Goal: Information Seeking & Learning: Learn about a topic

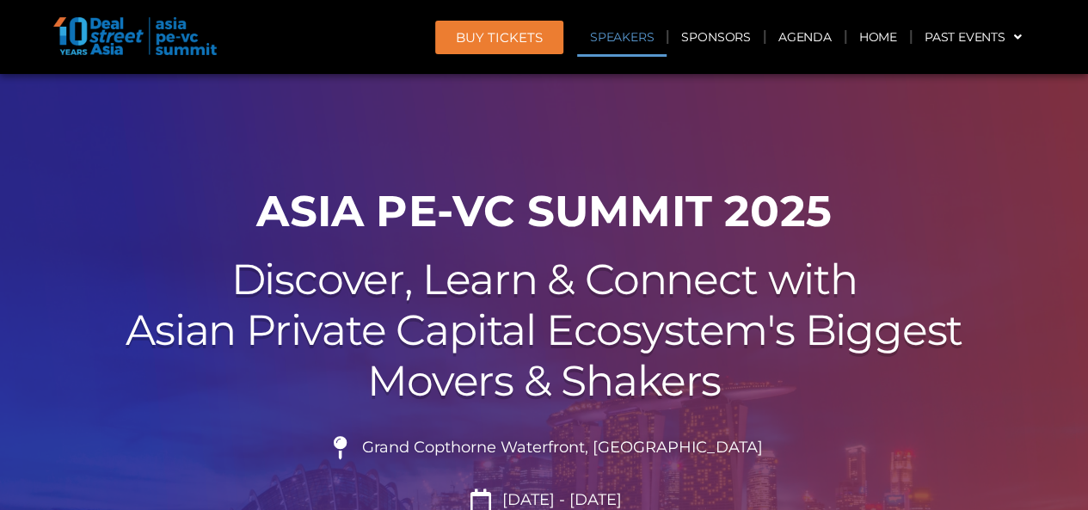
click at [630, 40] on link "Speakers" at bounding box center [621, 37] width 89 height 40
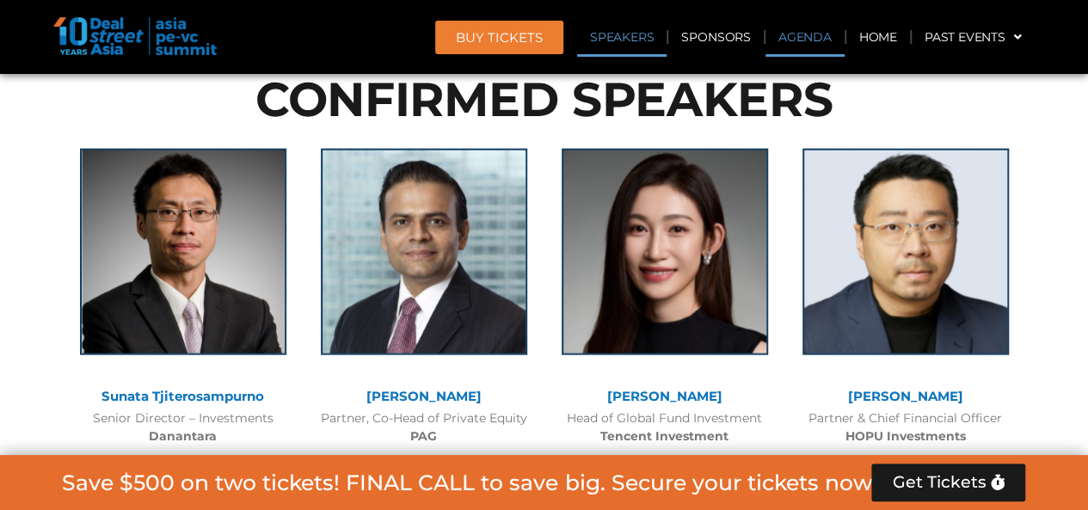
click at [793, 35] on link "Agenda" at bounding box center [805, 37] width 79 height 40
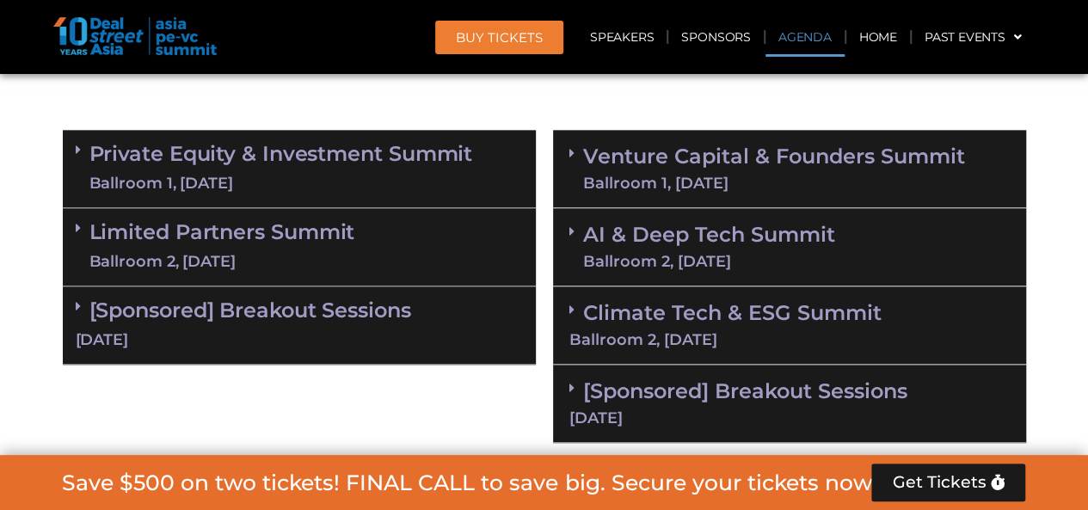
scroll to position [1087, 0]
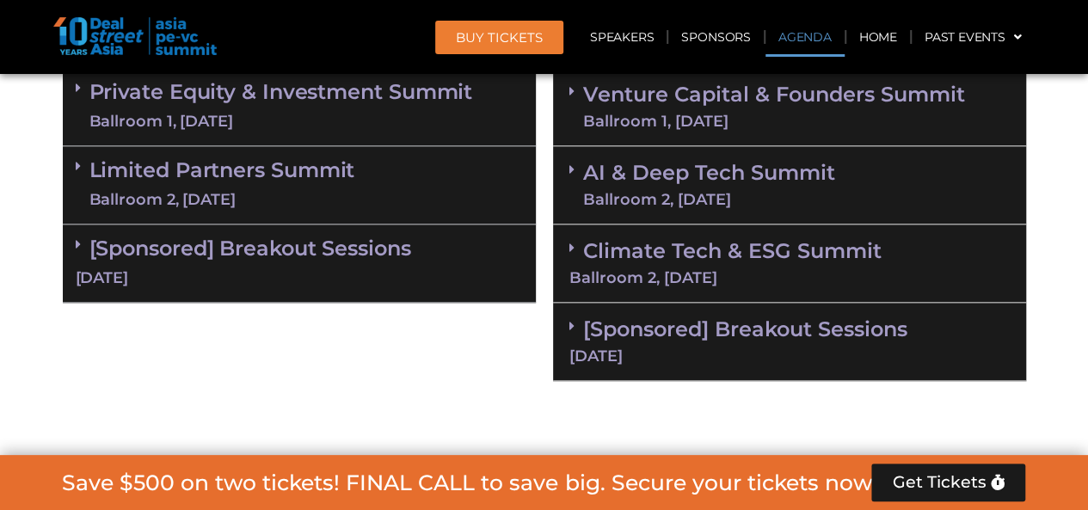
click at [459, 265] on div "[Sponsored] Breakout Sessions [DATE]" at bounding box center [299, 263] width 473 height 78
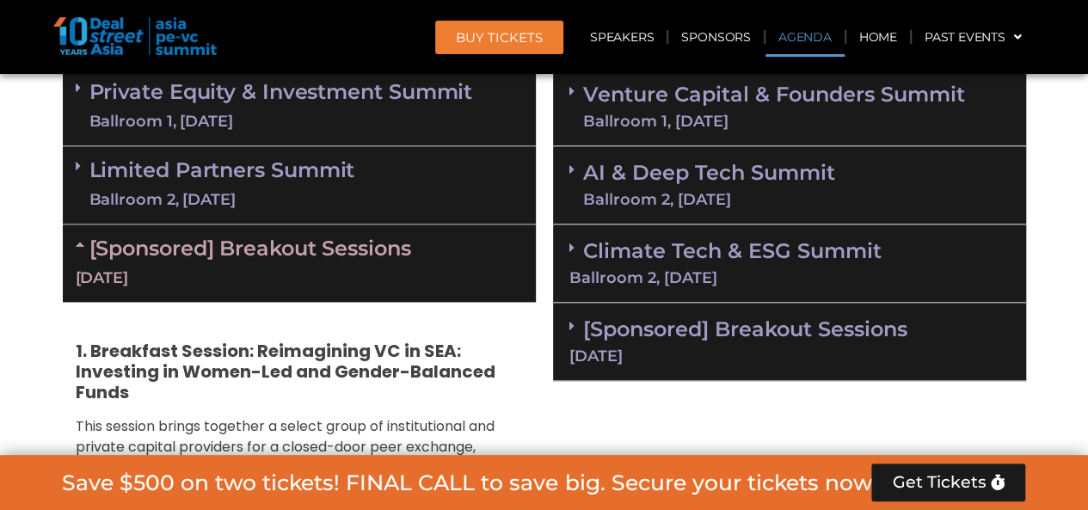
scroll to position [1001, 0]
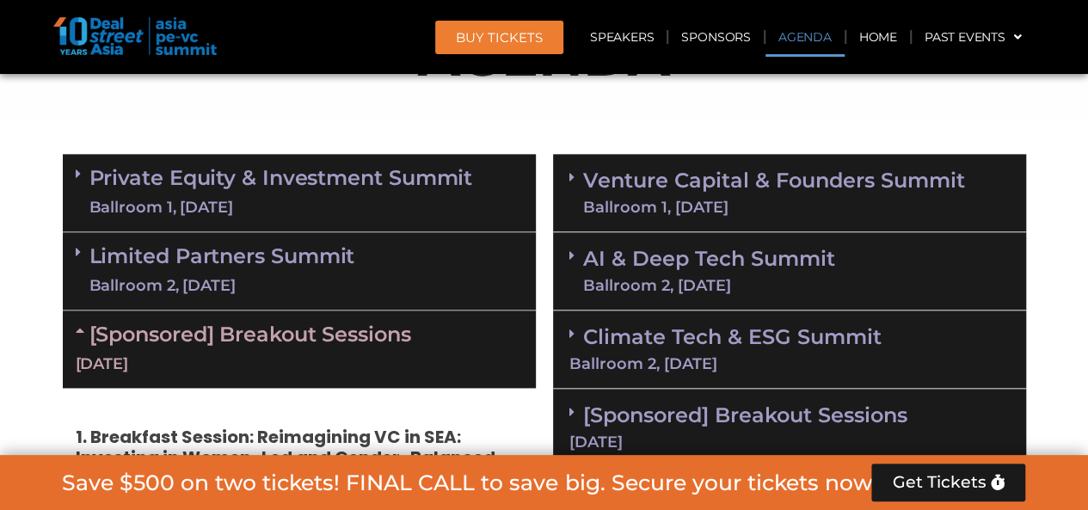
click at [751, 193] on link "Venture Capital & Founders​ Summit Ballroom 1, [DATE]" at bounding box center [774, 192] width 382 height 45
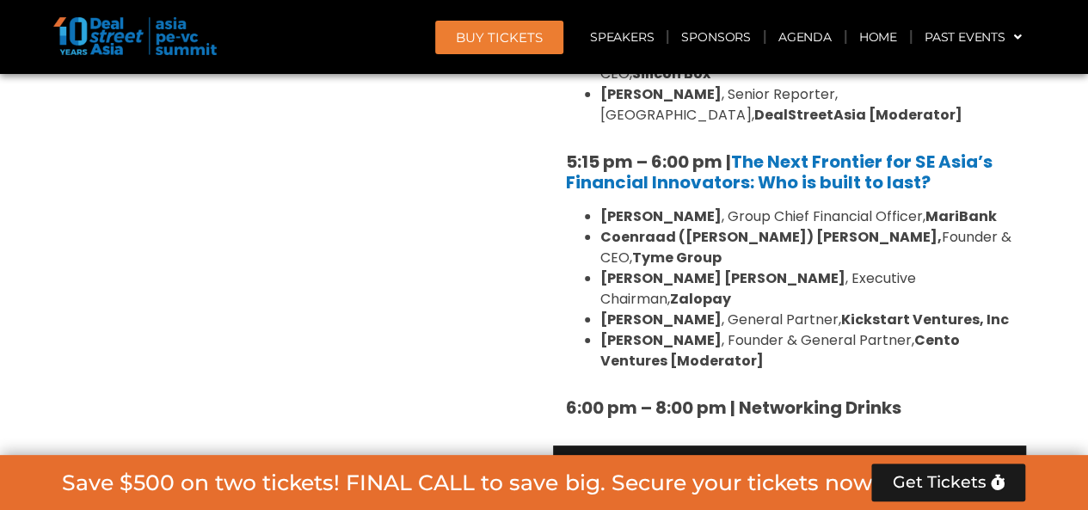
scroll to position [3152, 0]
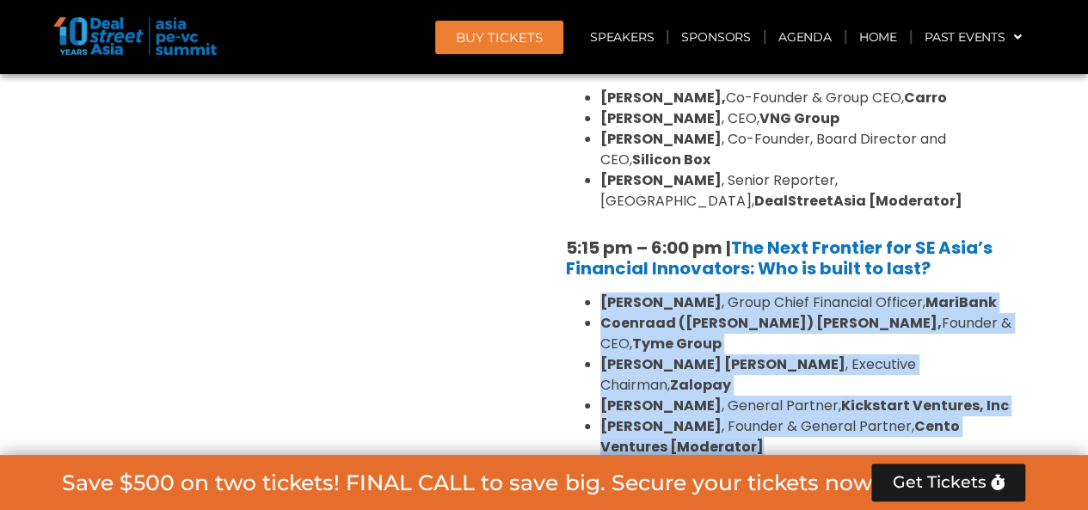
drag, startPoint x: 673, startPoint y: 313, endPoint x: 598, endPoint y: 214, distance: 124.0
click at [598, 292] on ul "[PERSON_NAME] , Group Chief Financial Officer, [PERSON_NAME] ([PERSON_NAME]) [P…" at bounding box center [789, 374] width 447 height 165
copy ul "[PERSON_NAME] , Group Chief Financial Officer, [PERSON_NAME] ([PERSON_NAME]) [P…"
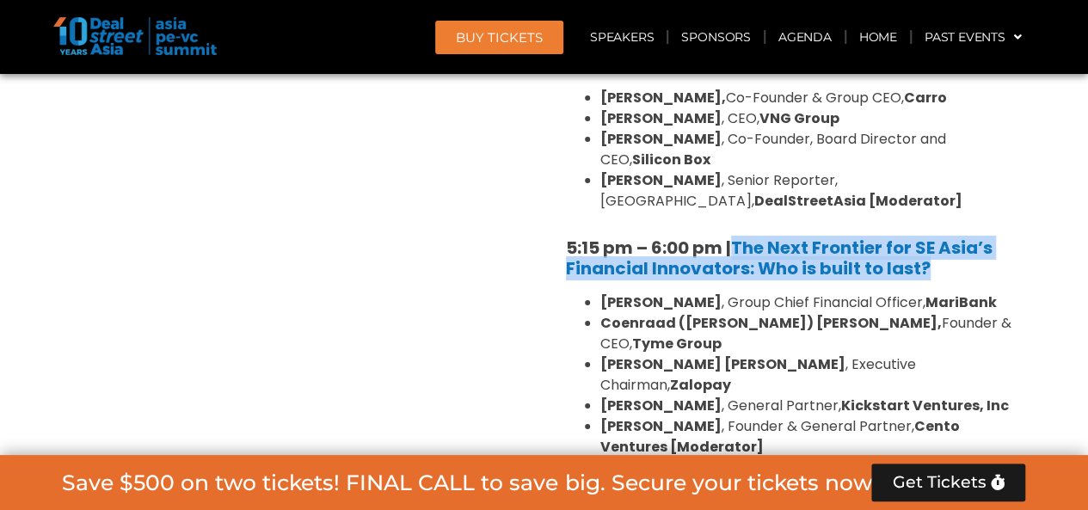
drag, startPoint x: 982, startPoint y: 185, endPoint x: 735, endPoint y: 161, distance: 248.9
click at [735, 237] on h5 "5:15 pm – 6:00 pm | The Next Frontier for SE Asia’s Financial Innovators: Who i…" at bounding box center [789, 257] width 447 height 41
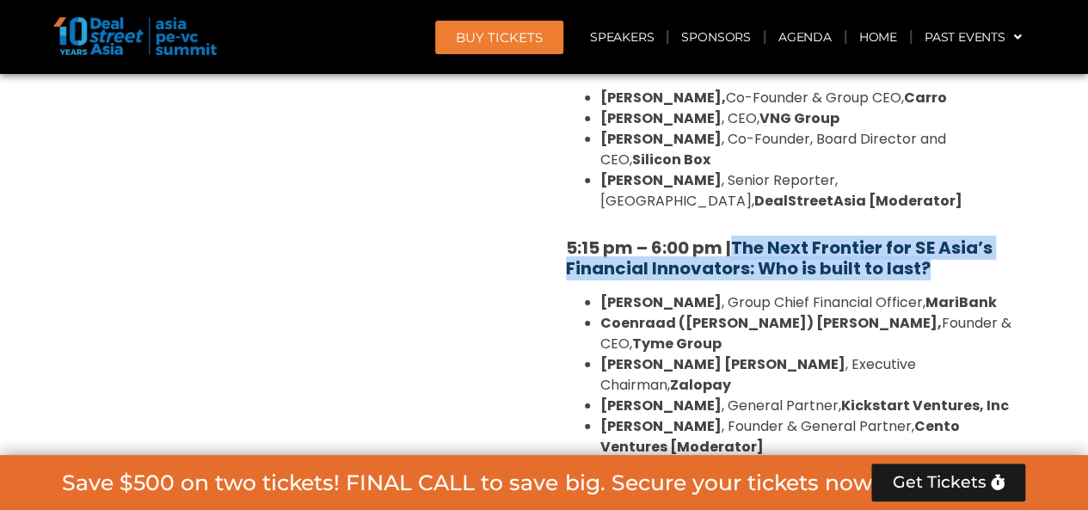
copy link "The Next Frontier for SE Asia’s Financial Innovators: Who is built to last?"
